Goal: Task Accomplishment & Management: Manage account settings

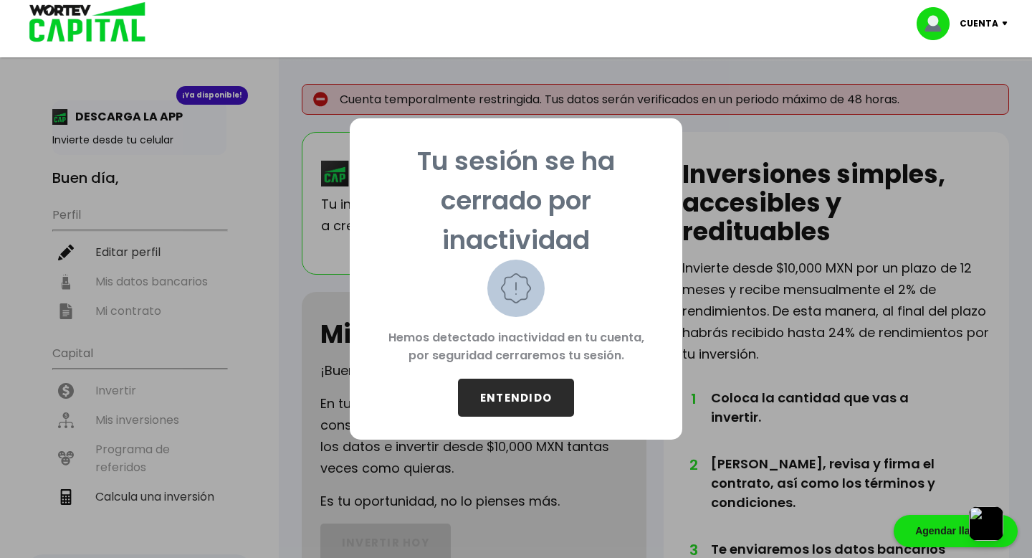
click at [501, 395] on button "ENTENDIDO" at bounding box center [516, 398] width 116 height 38
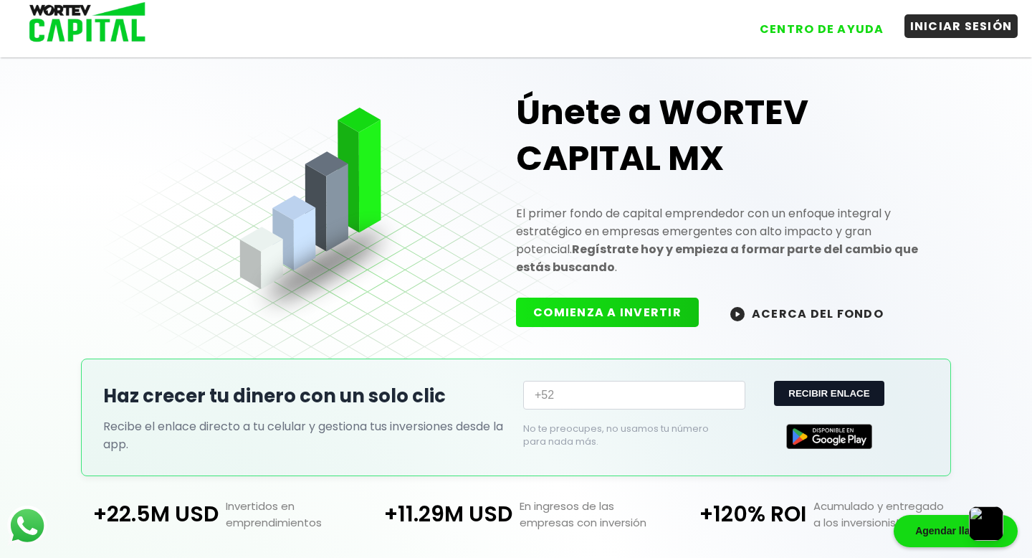
click at [928, 26] on button "INICIAR SESIÓN" at bounding box center [962, 26] width 114 height 24
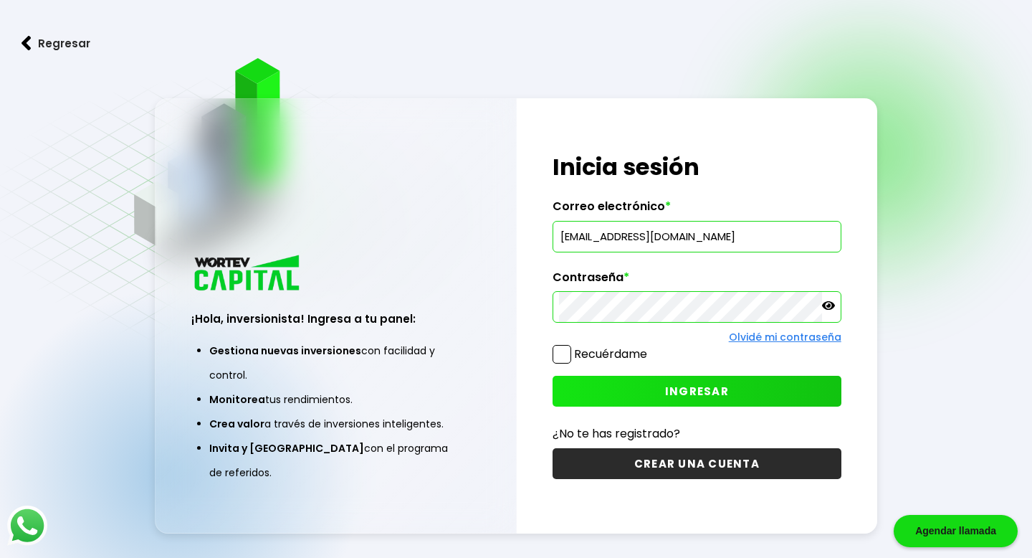
click at [570, 352] on span at bounding box center [562, 354] width 19 height 19
click at [650, 347] on input "Recuérdame" at bounding box center [650, 347] width 0 height 0
click at [602, 397] on button "INGRESAR" at bounding box center [697, 391] width 288 height 31
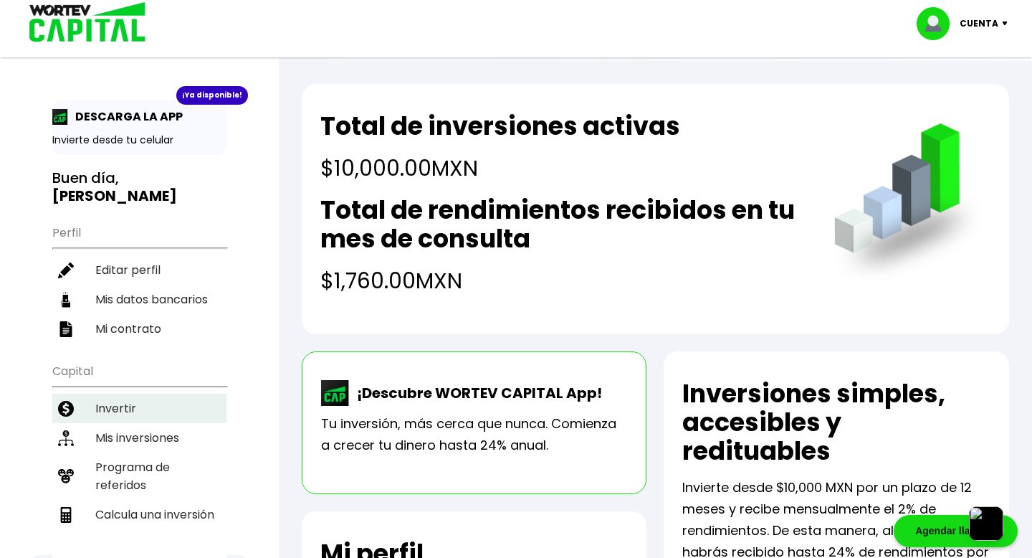
click at [104, 394] on li "Invertir" at bounding box center [139, 408] width 174 height 29
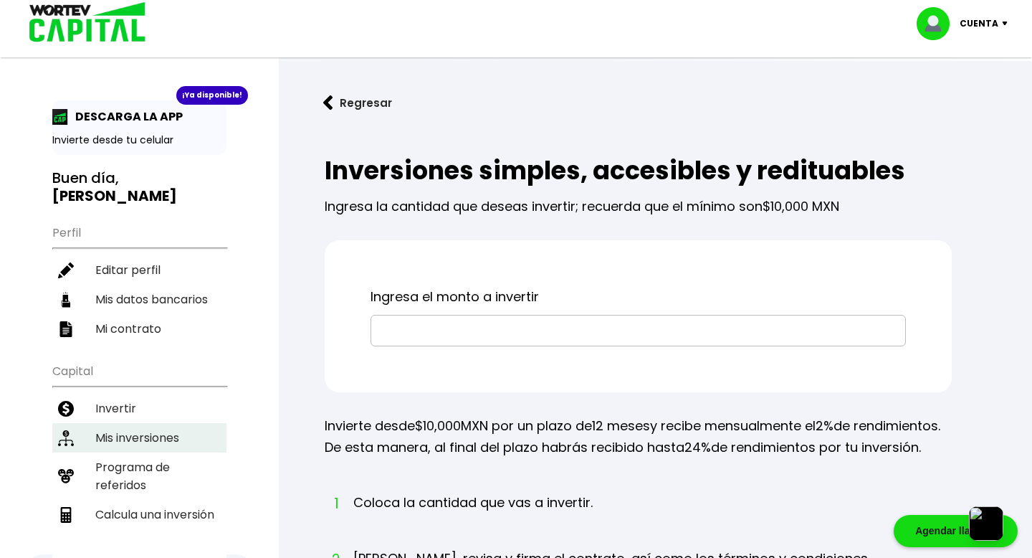
click at [115, 423] on li "Mis inversiones" at bounding box center [139, 437] width 174 height 29
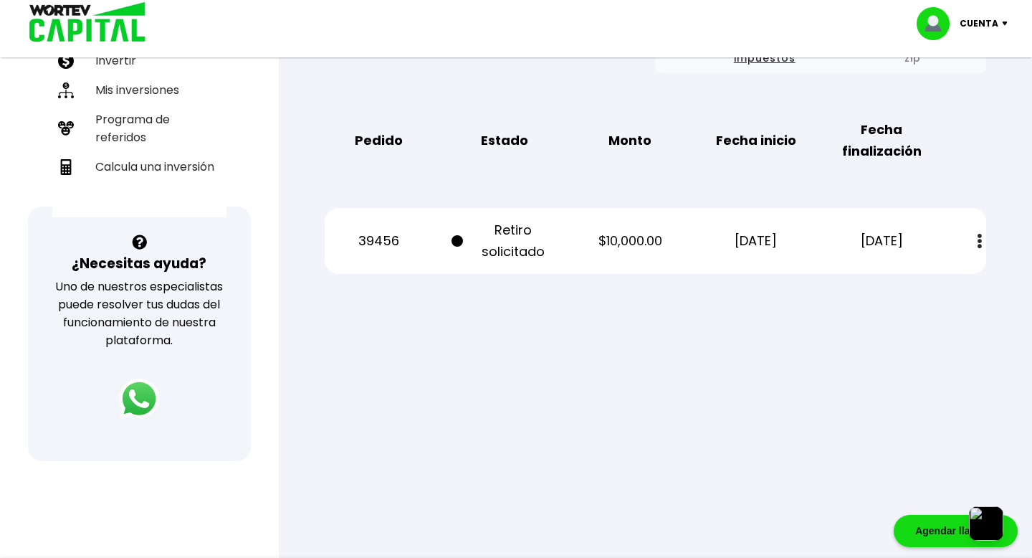
scroll to position [330, 0]
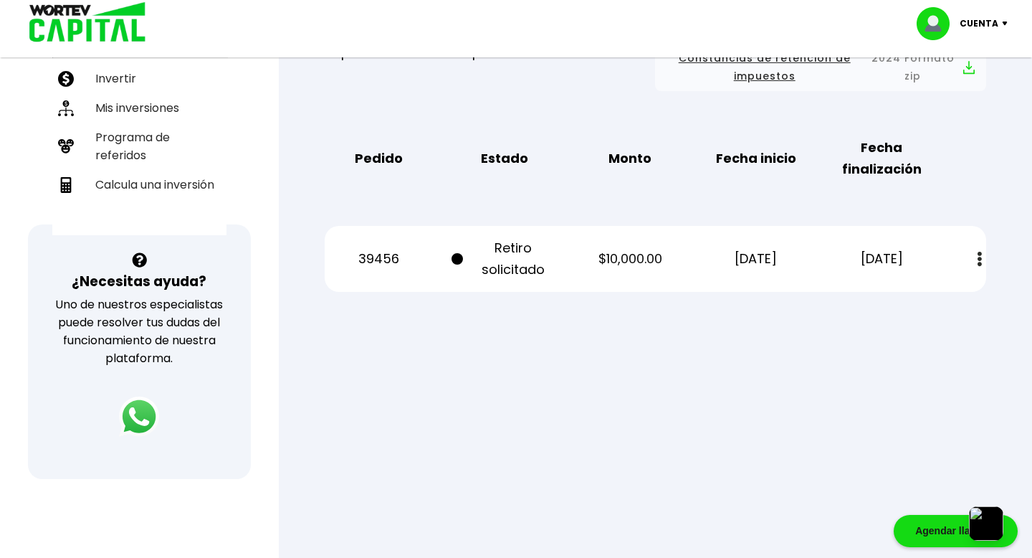
click at [644, 353] on div at bounding box center [516, 279] width 1032 height 558
click at [978, 261] on img at bounding box center [980, 259] width 4 height 15
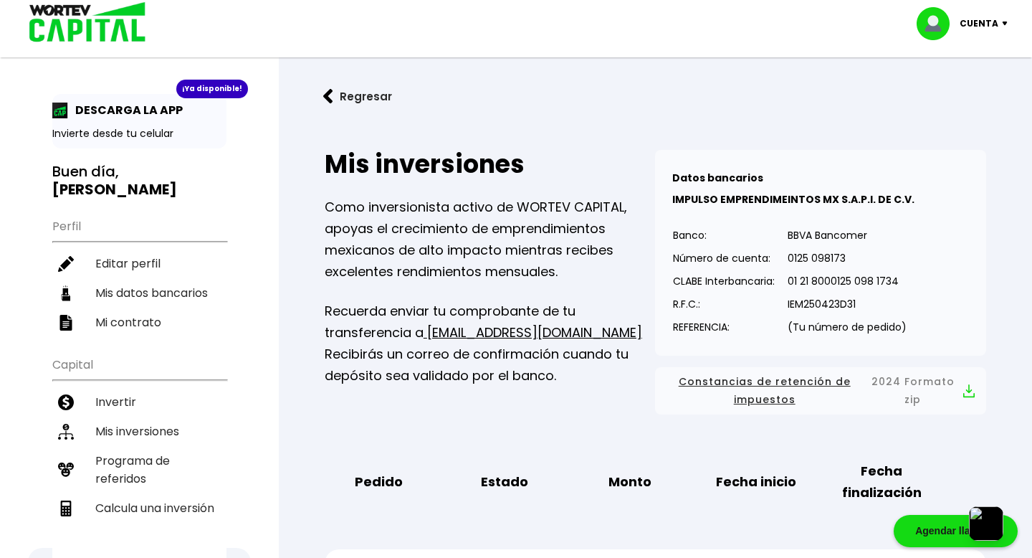
scroll to position [0, 0]
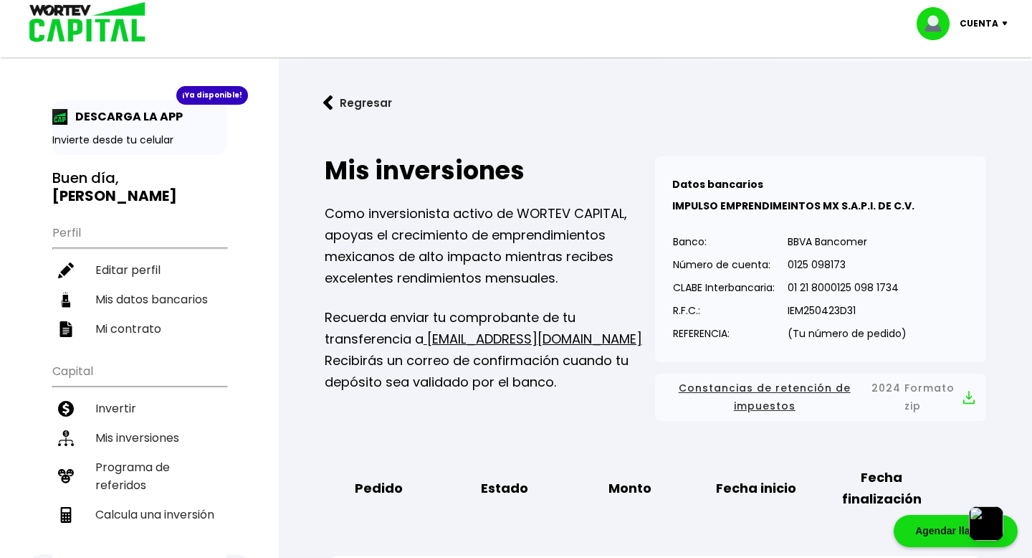
click at [377, 343] on p "Recuerda enviar tu comprobante de tu transferencia a [EMAIL_ADDRESS][DOMAIN_NAM…" at bounding box center [490, 350] width 331 height 86
click at [148, 285] on li "Mis datos bancarios" at bounding box center [139, 299] width 174 height 29
select select "Nu Bank"
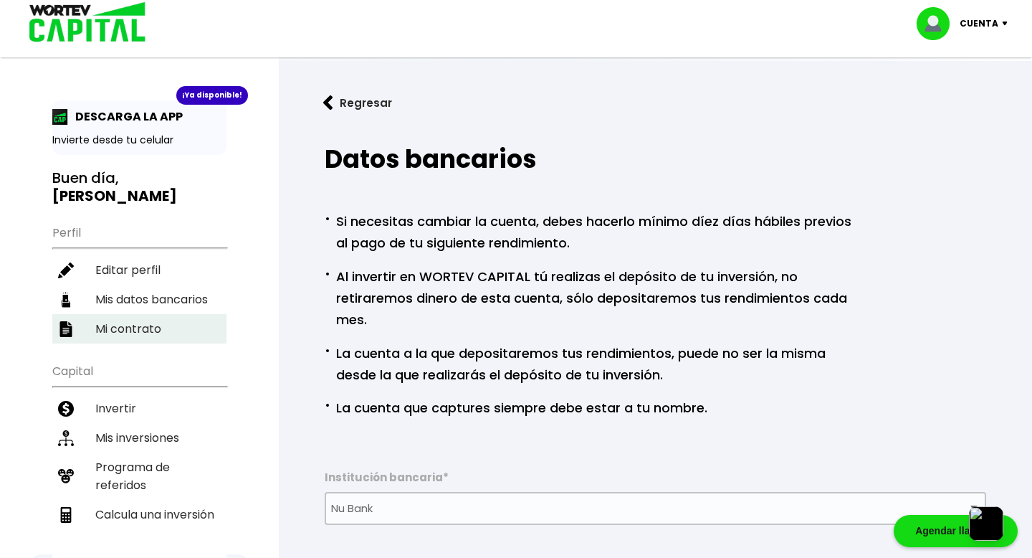
click at [94, 315] on li "Mi contrato" at bounding box center [139, 328] width 174 height 29
